Goal: Information Seeking & Learning: Find specific page/section

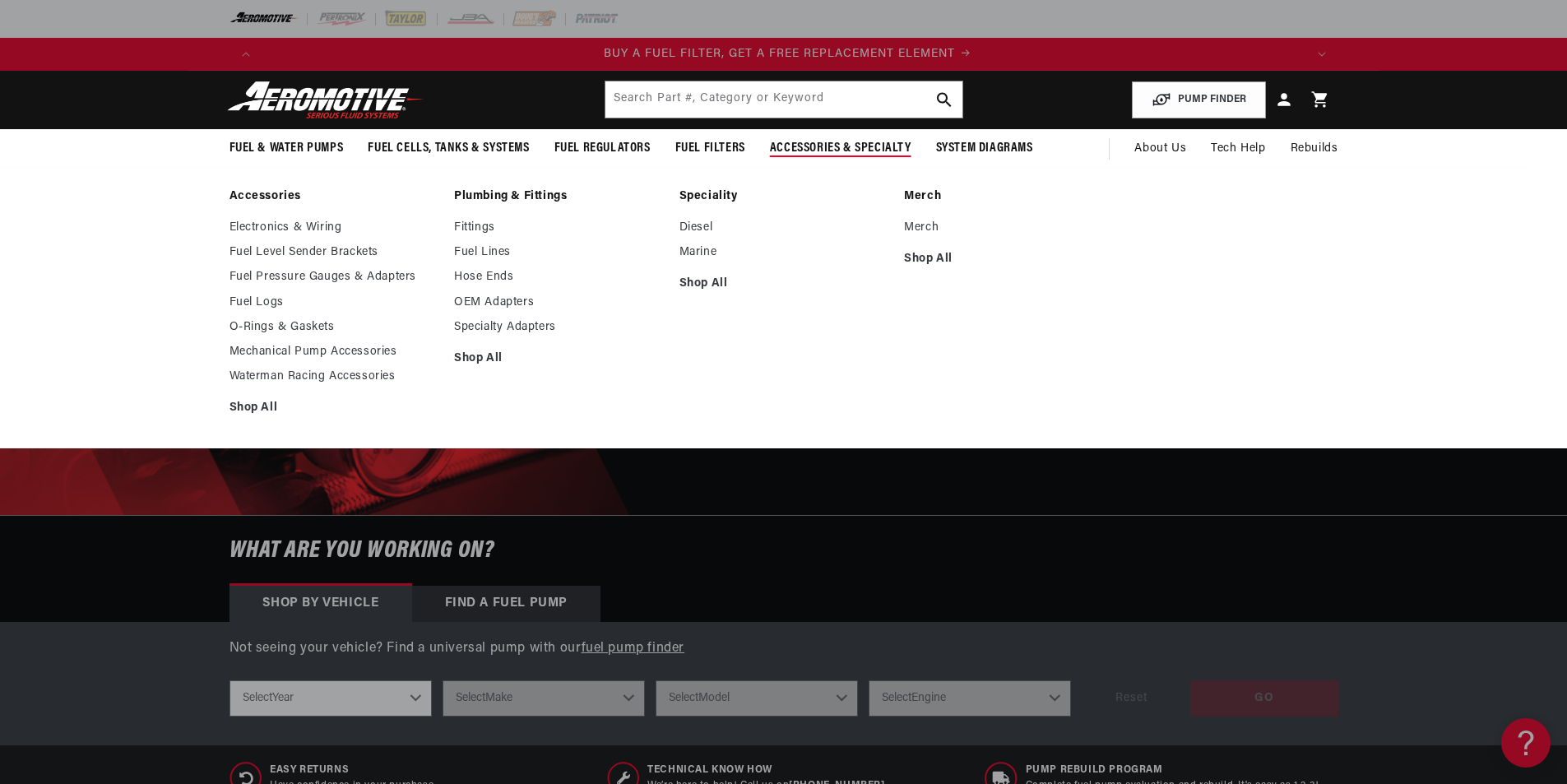
scroll to position [0, 1043]
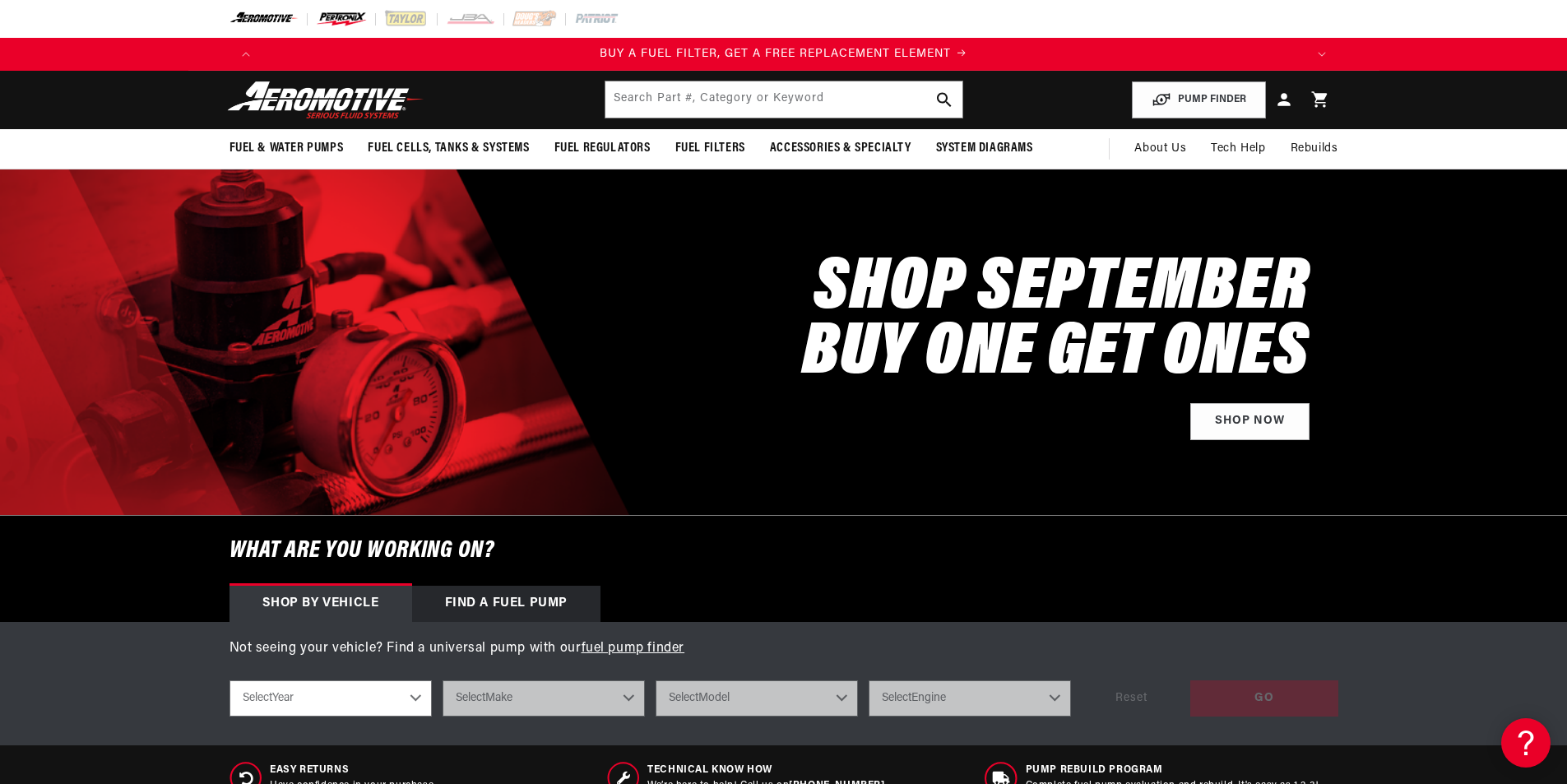
click at [345, 16] on img at bounding box center [341, 19] width 51 height 18
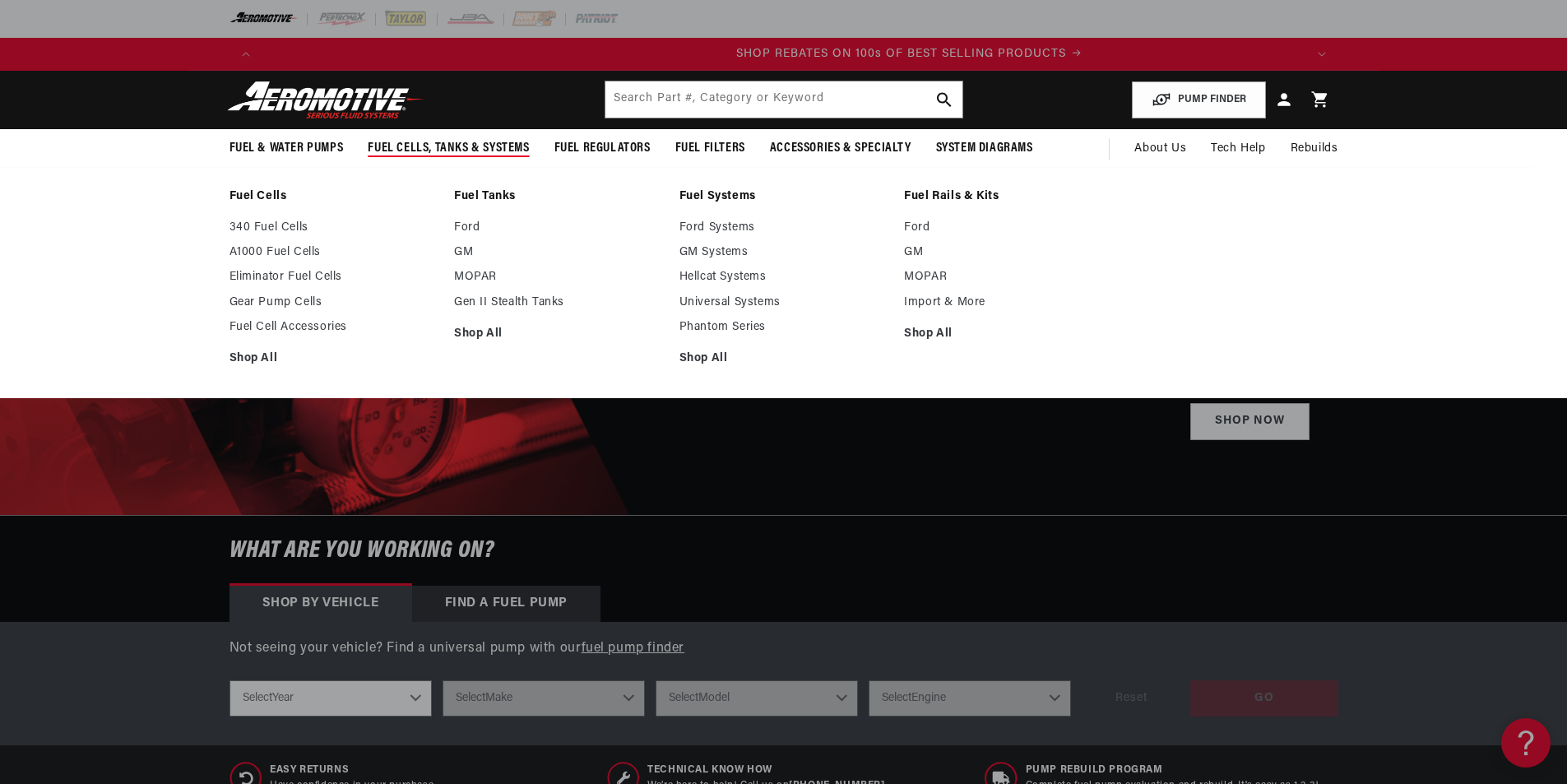
scroll to position [0, 2087]
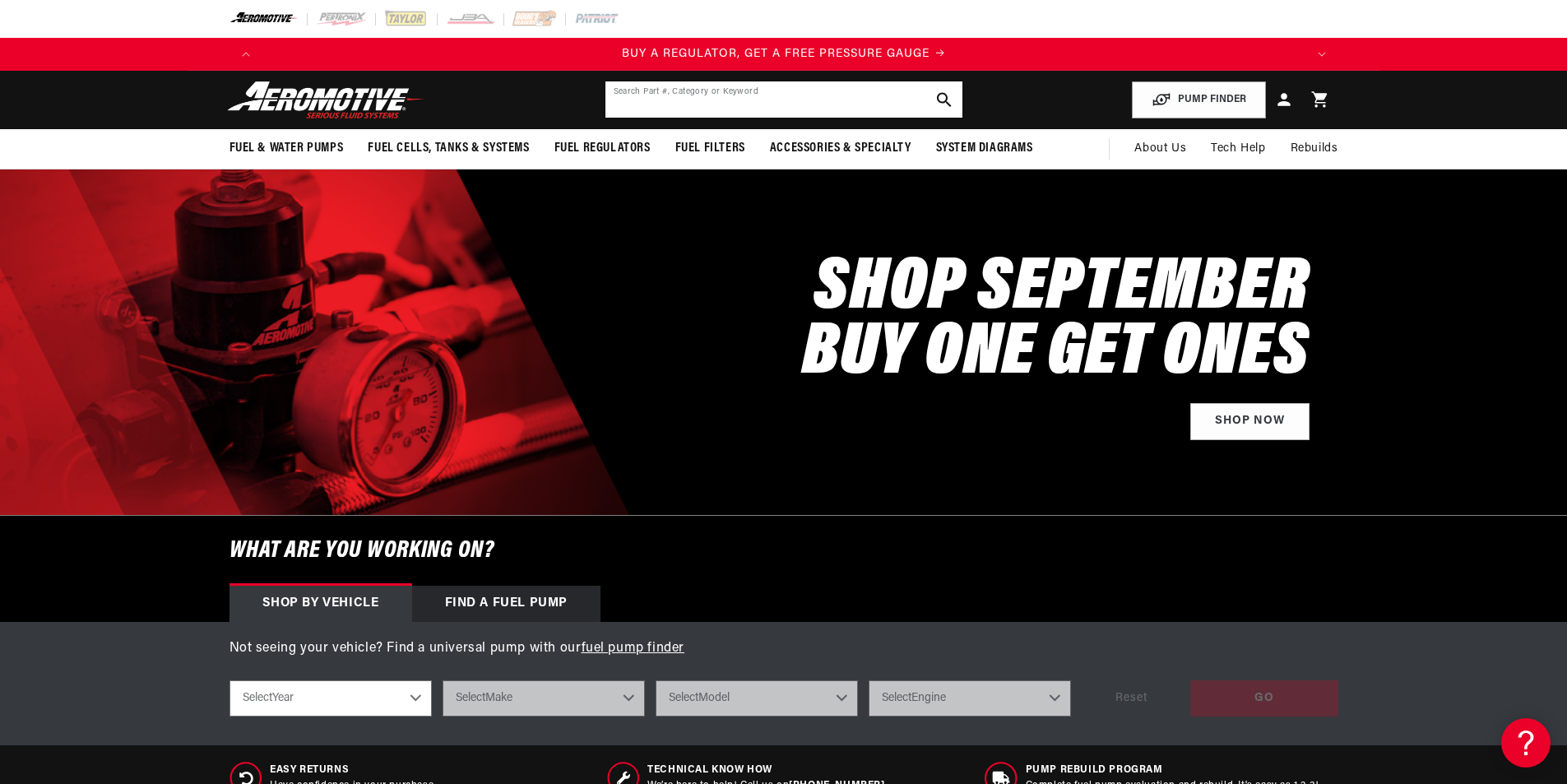
click at [699, 109] on input "text" at bounding box center [784, 100] width 357 height 36
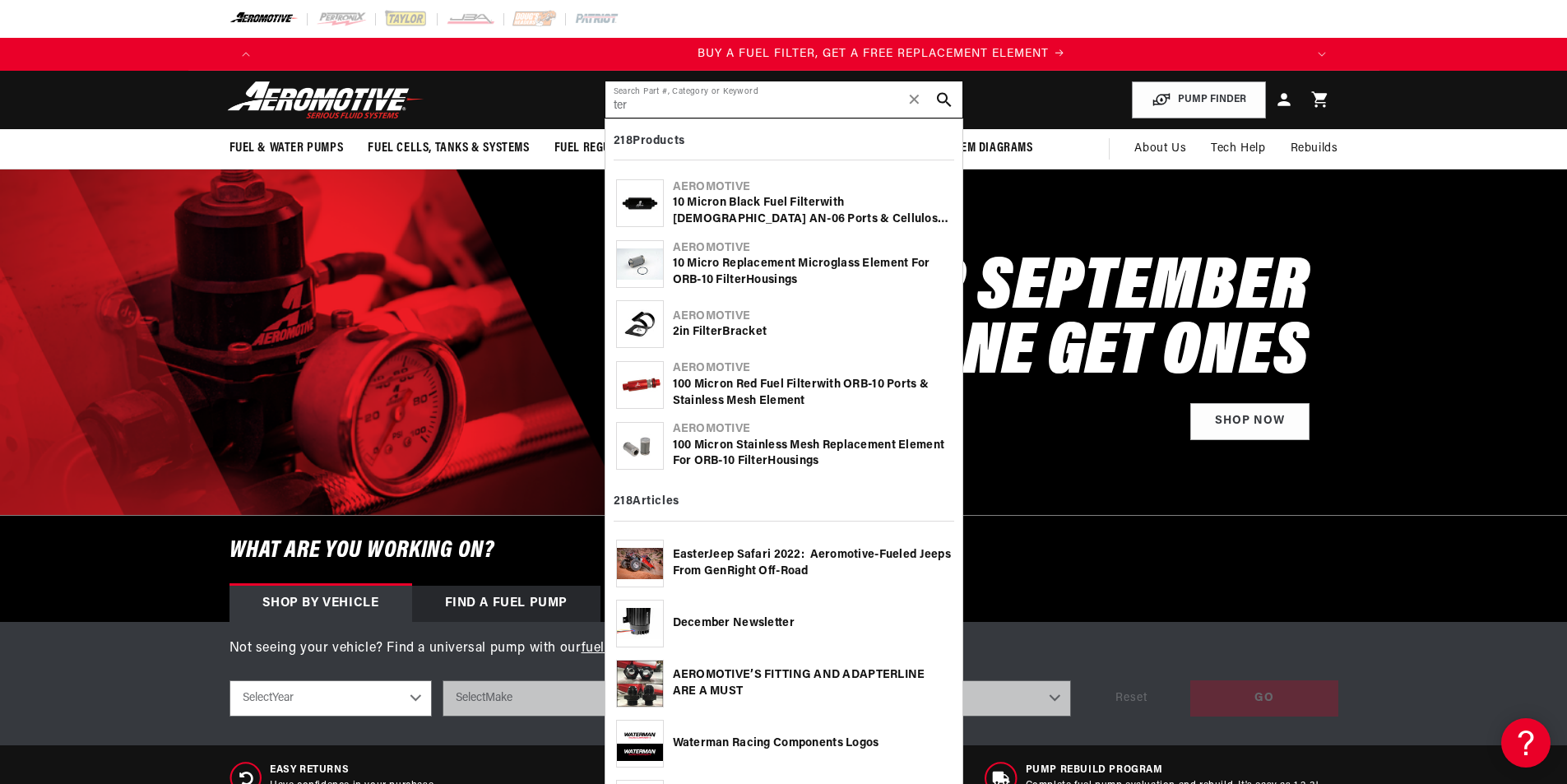
scroll to position [0, 1043]
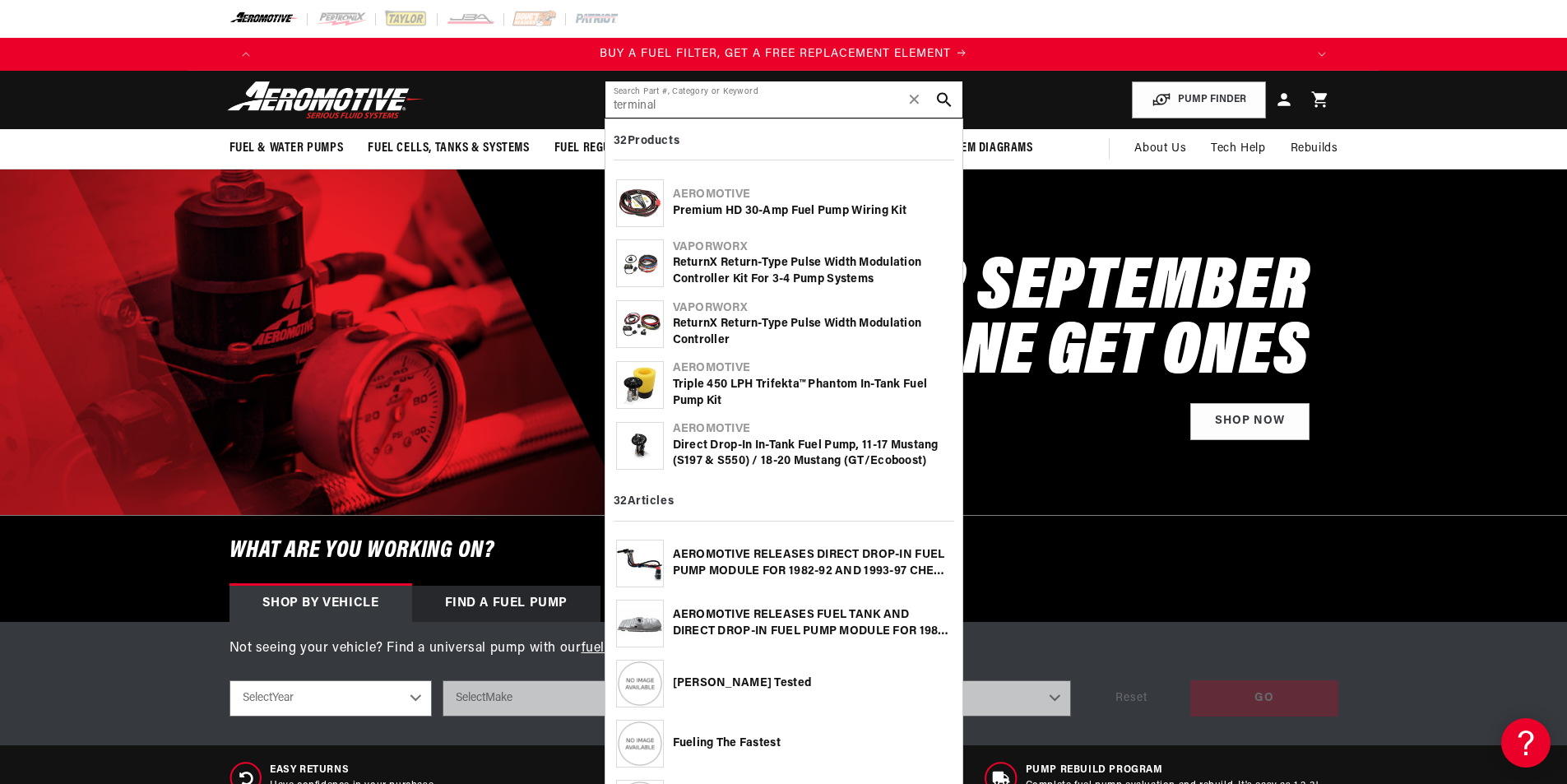
type input "terminal"
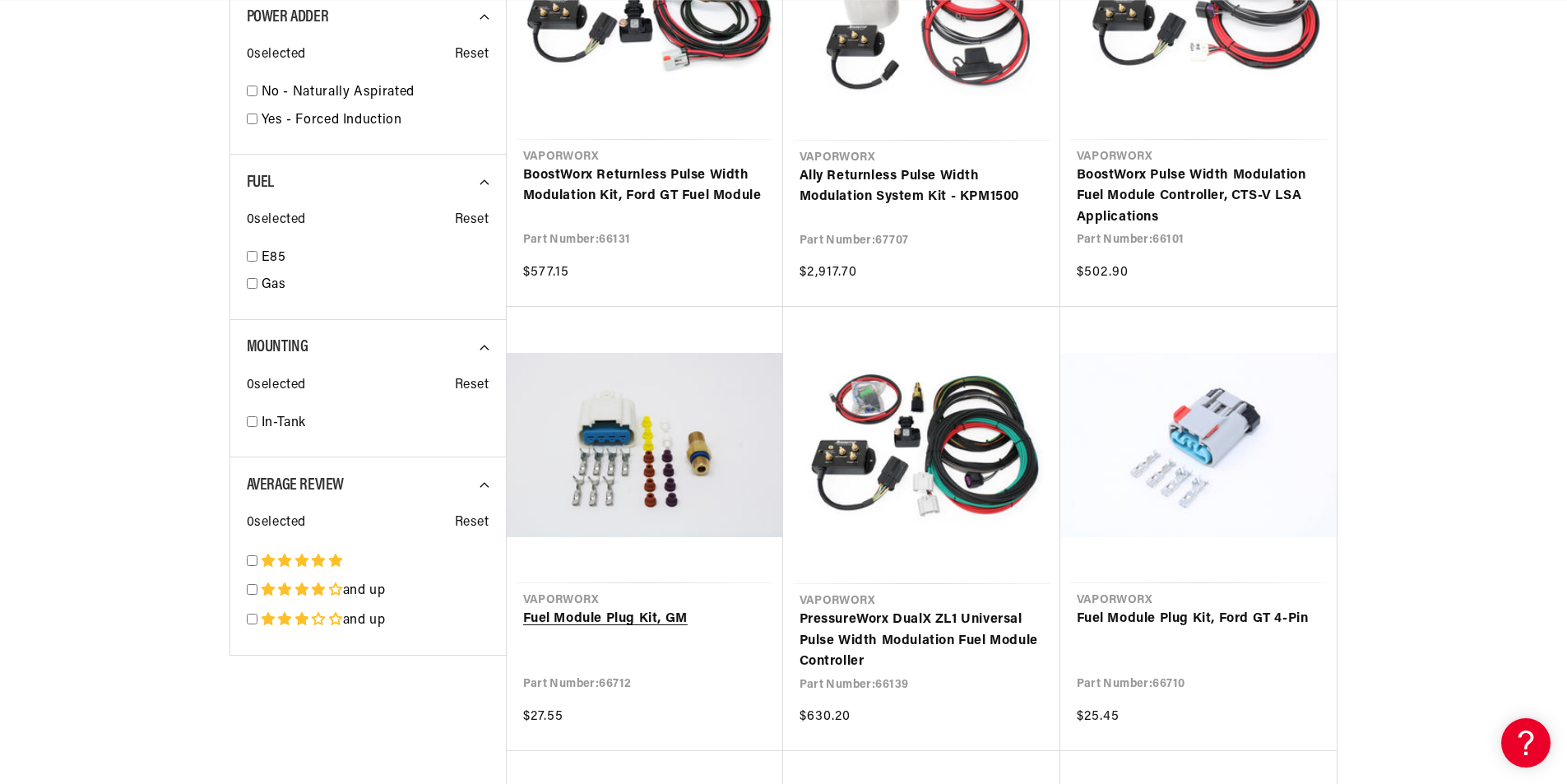
scroll to position [2385, 0]
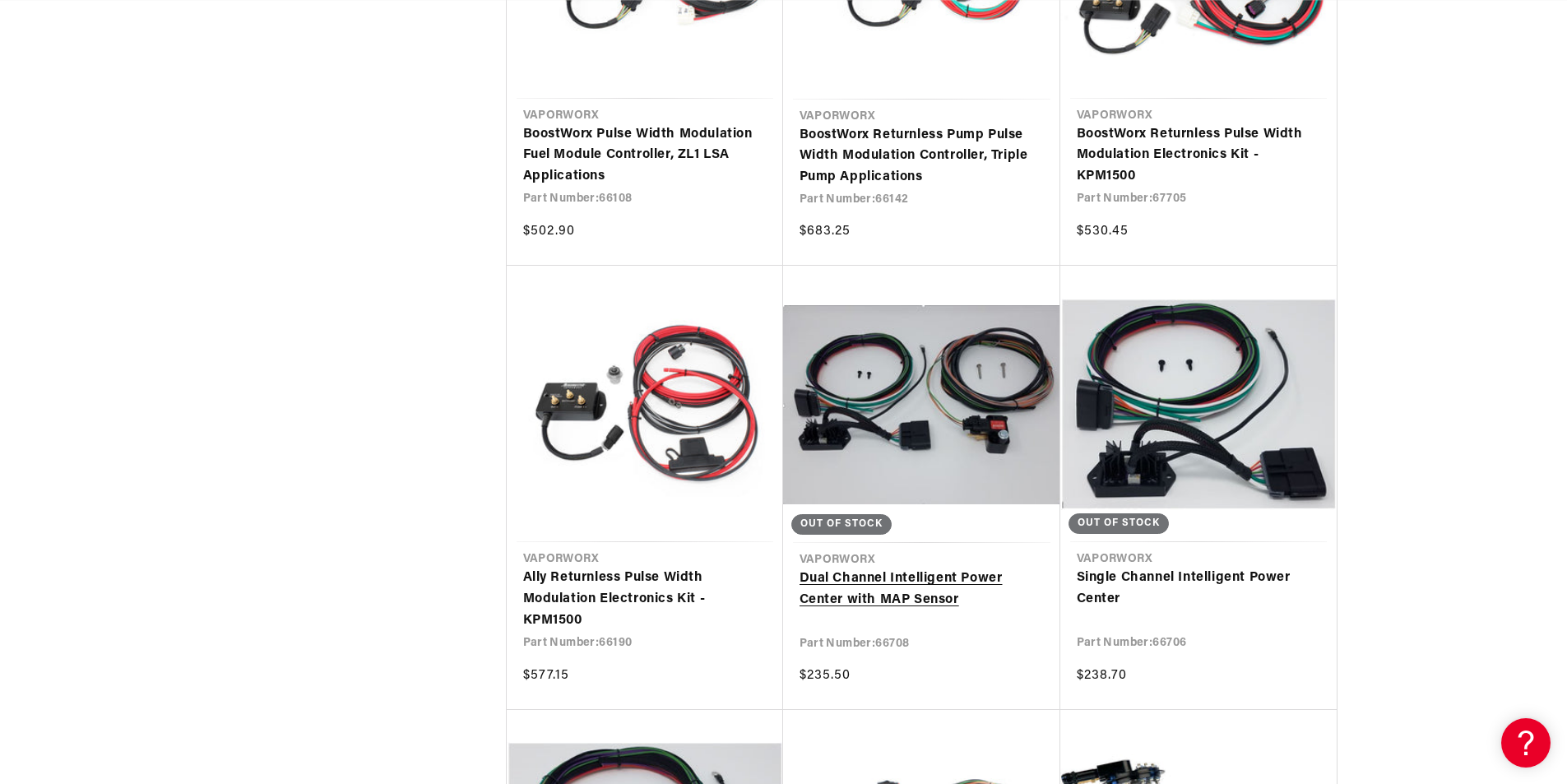
scroll to position [0, 2087]
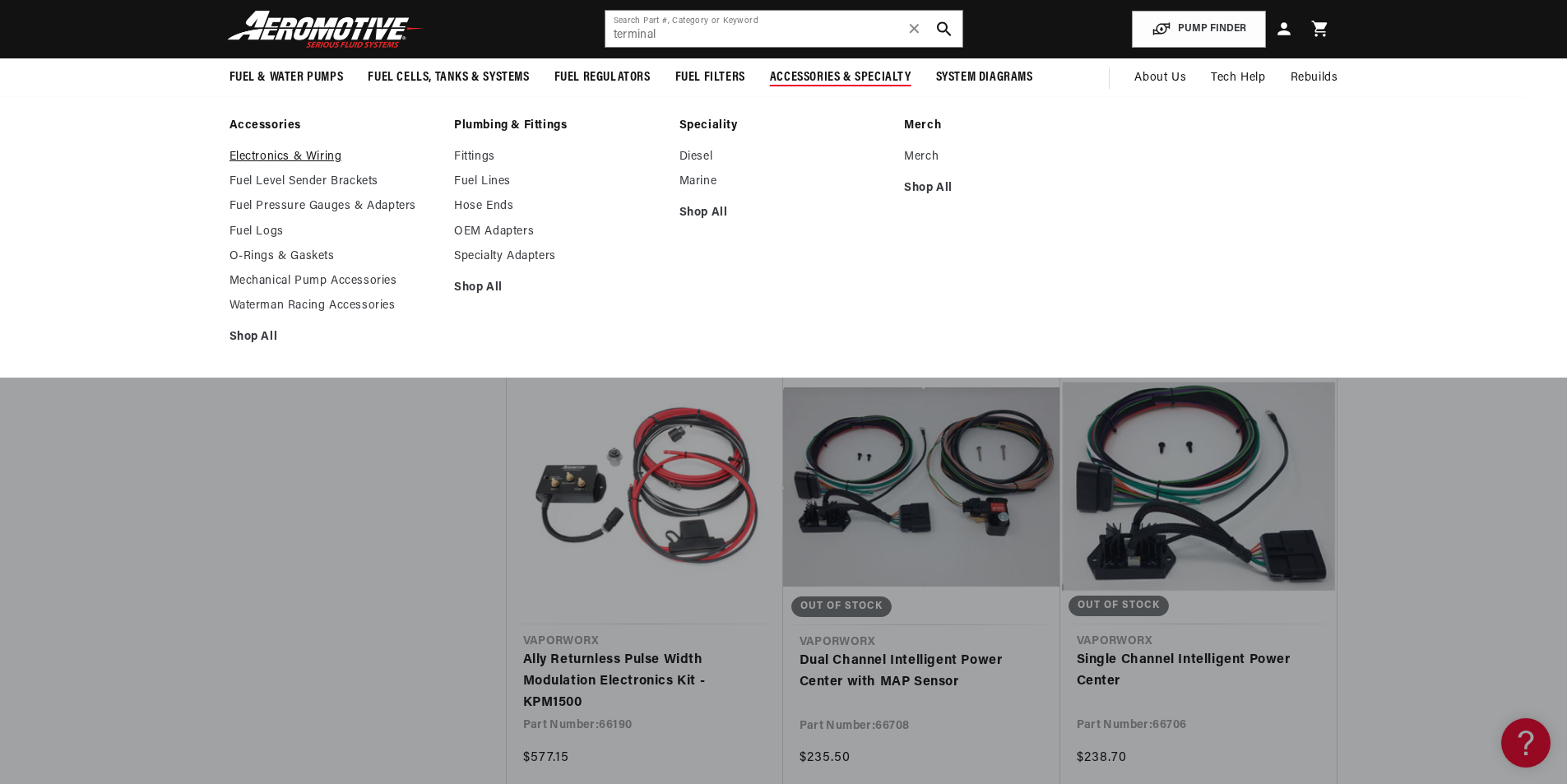
scroll to position [0, 1043]
click at [325, 162] on link "Electronics & Wiring" at bounding box center [334, 157] width 209 height 15
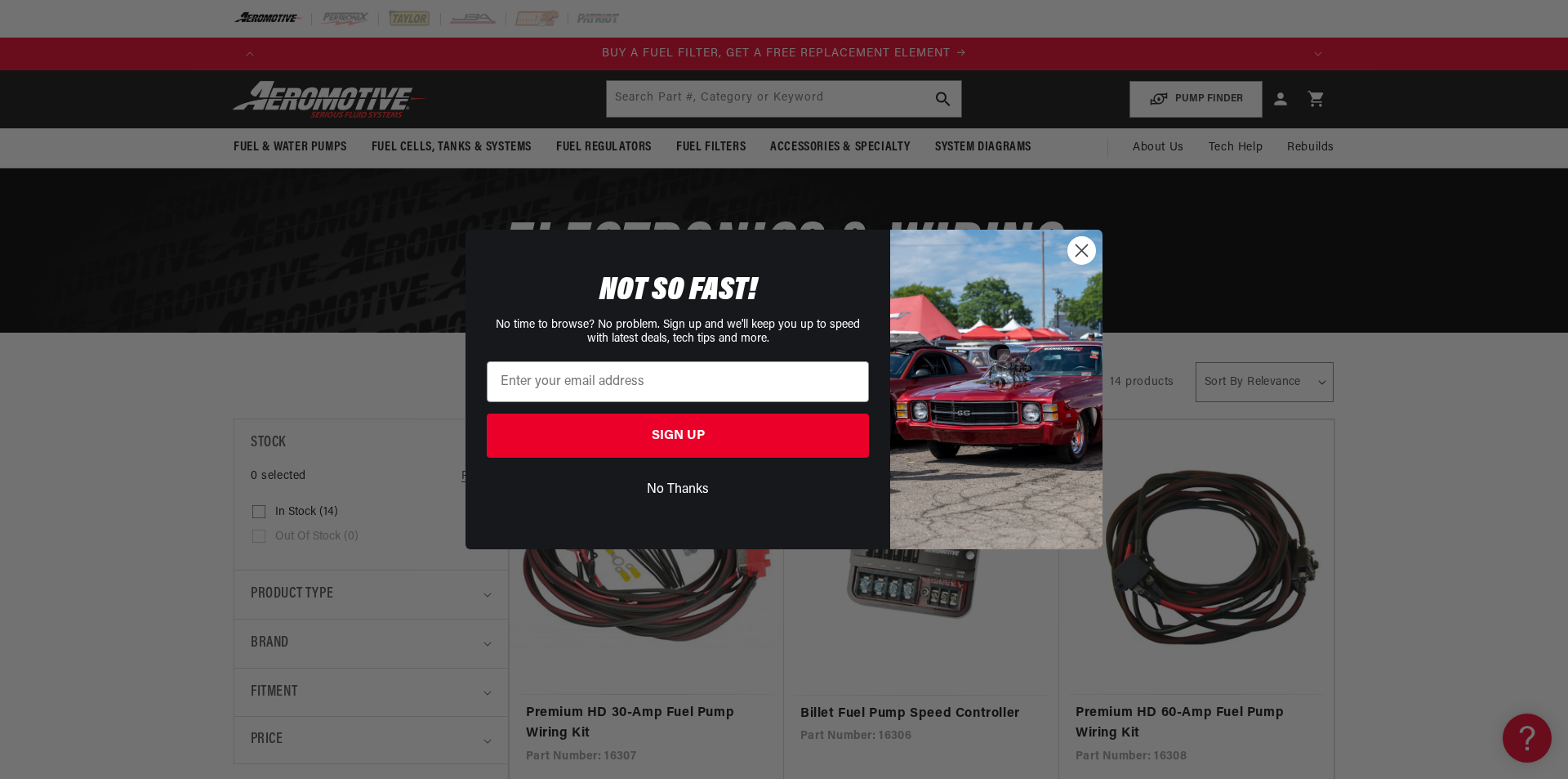
click at [681, 490] on button "No Thanks" at bounding box center [677, 489] width 382 height 31
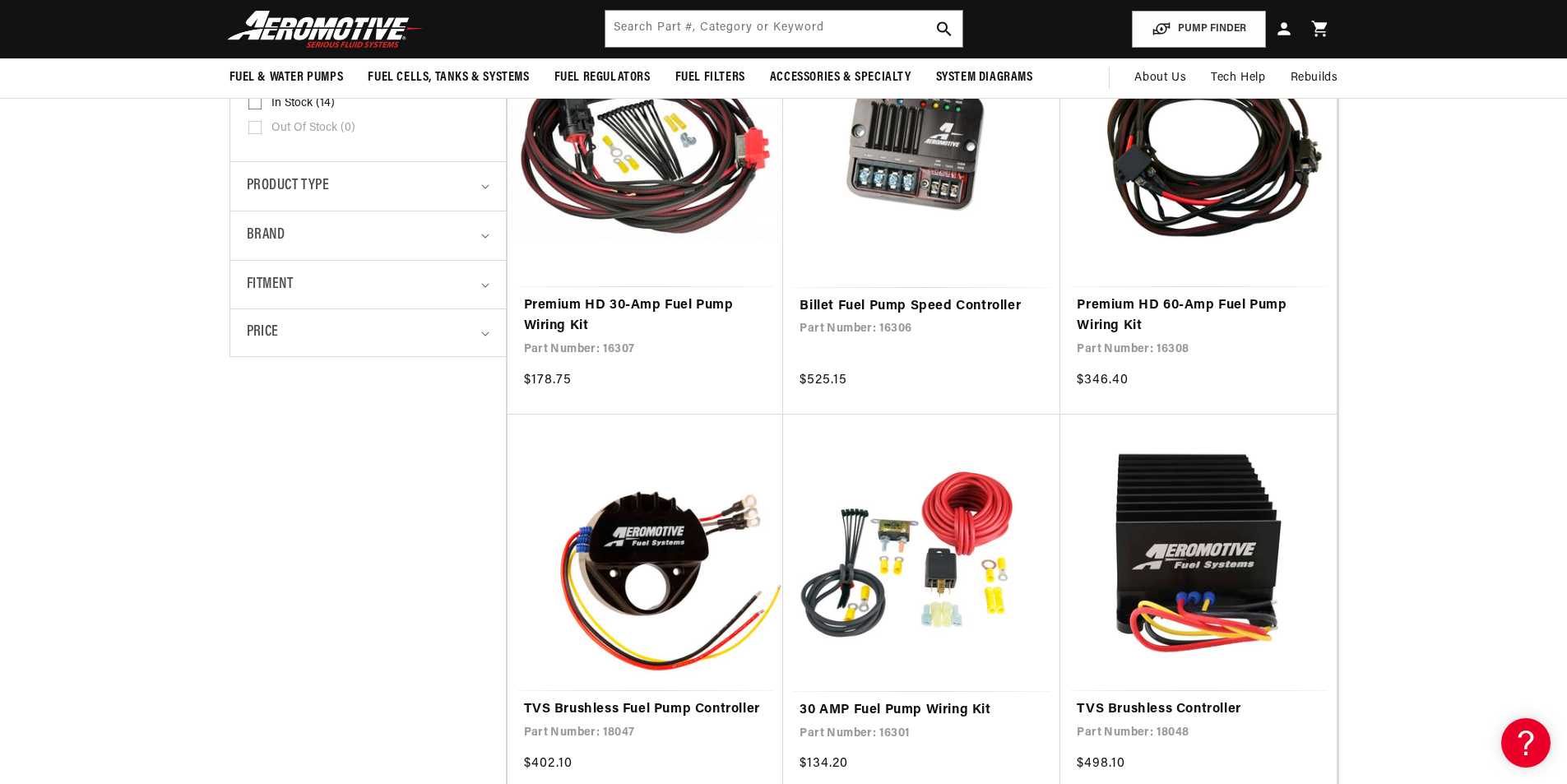
scroll to position [169, 0]
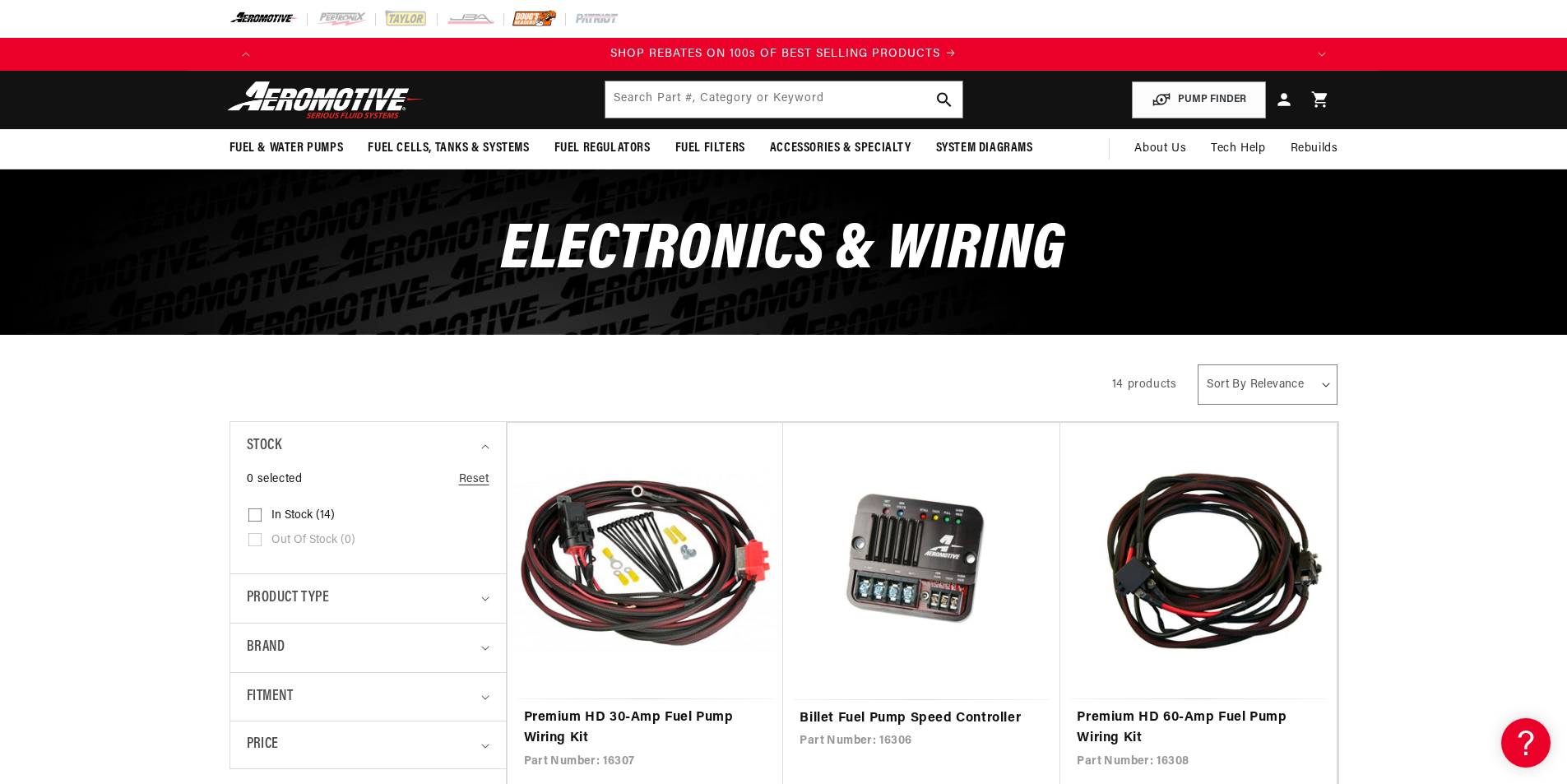
click at [547, 19] on img at bounding box center [534, 19] width 45 height 18
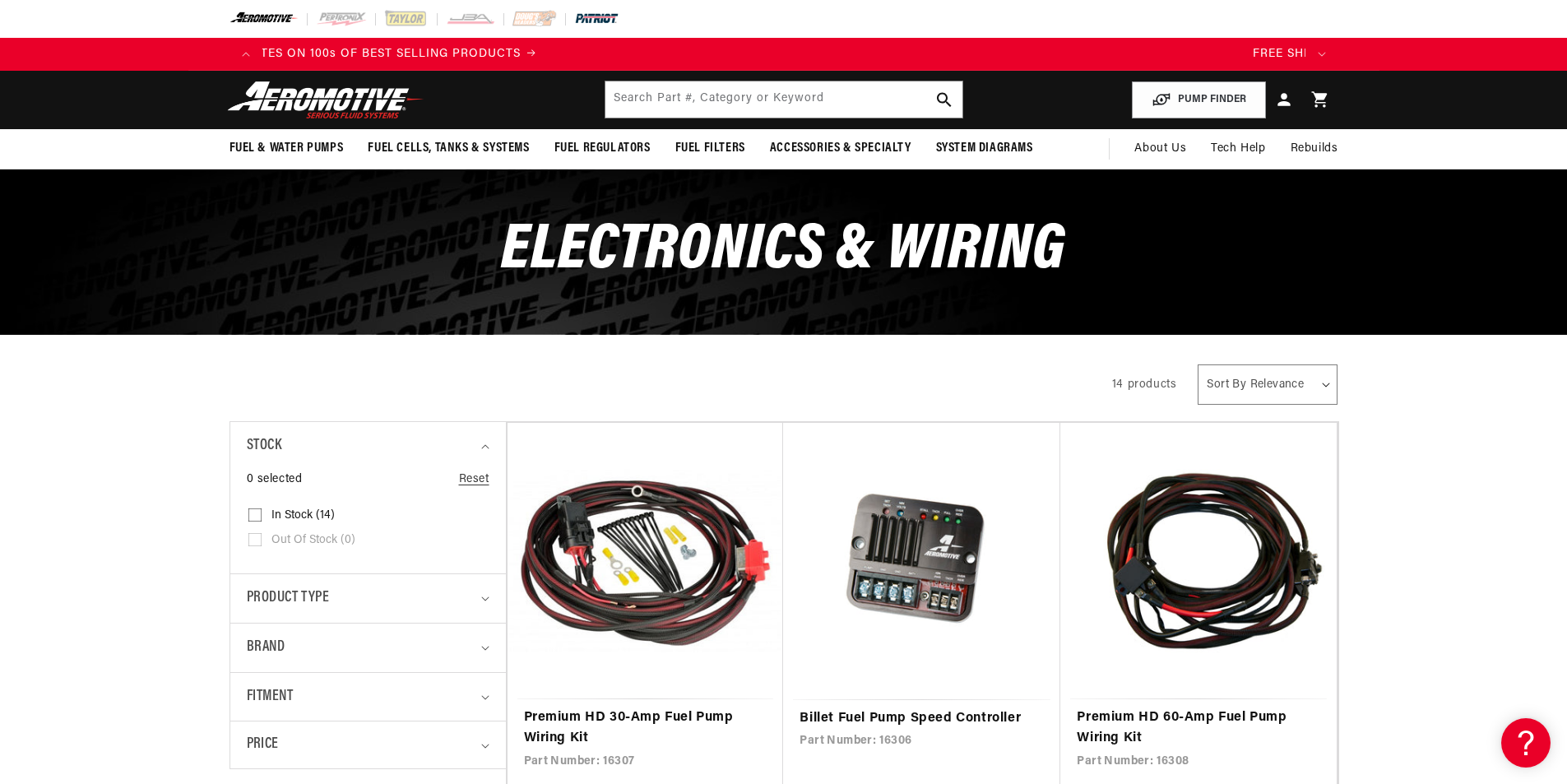
click at [615, 14] on img at bounding box center [597, 19] width 45 height 18
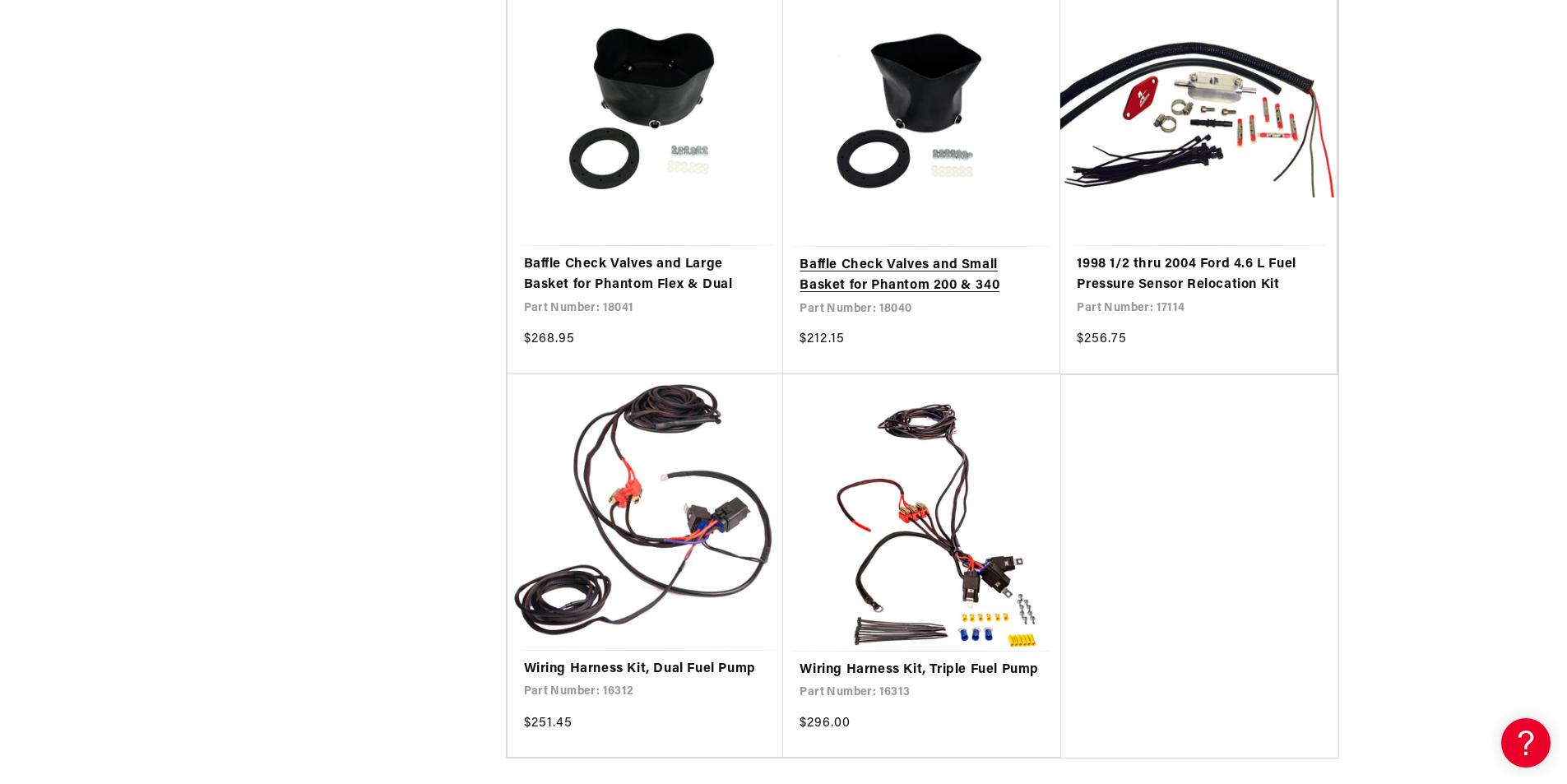
scroll to position [0, 0]
